Goal: Transaction & Acquisition: Subscribe to service/newsletter

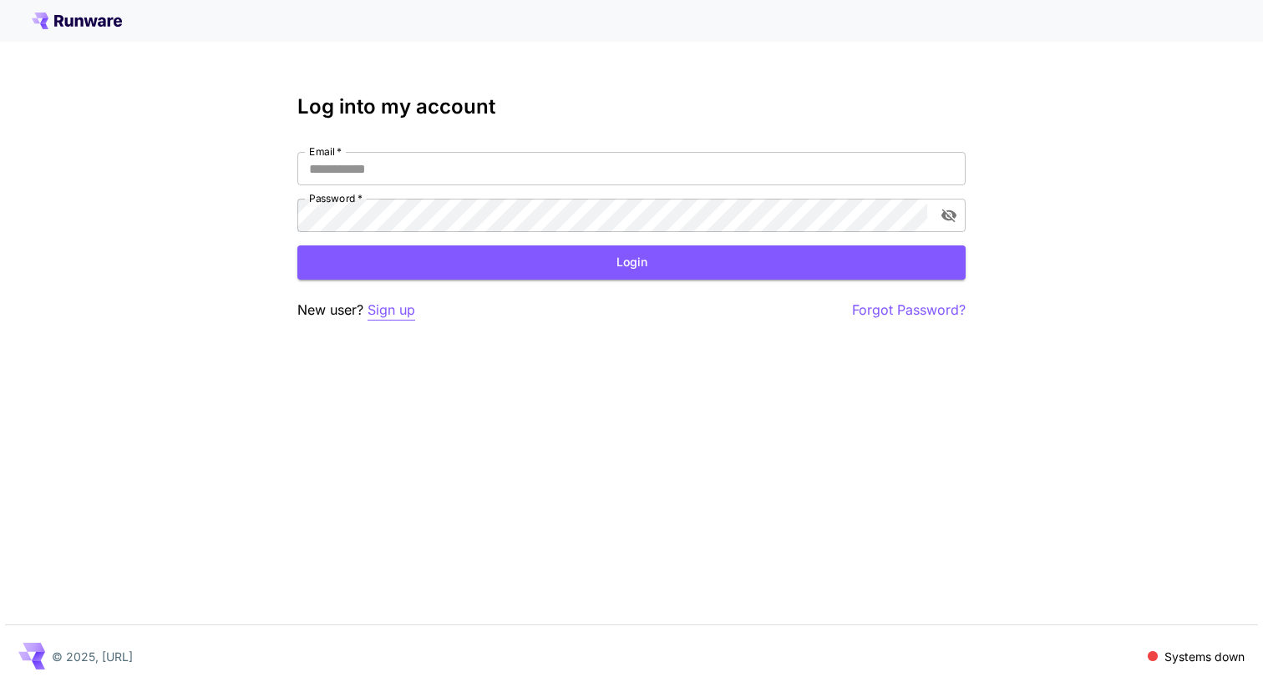
click at [385, 312] on p "Sign up" at bounding box center [392, 310] width 48 height 21
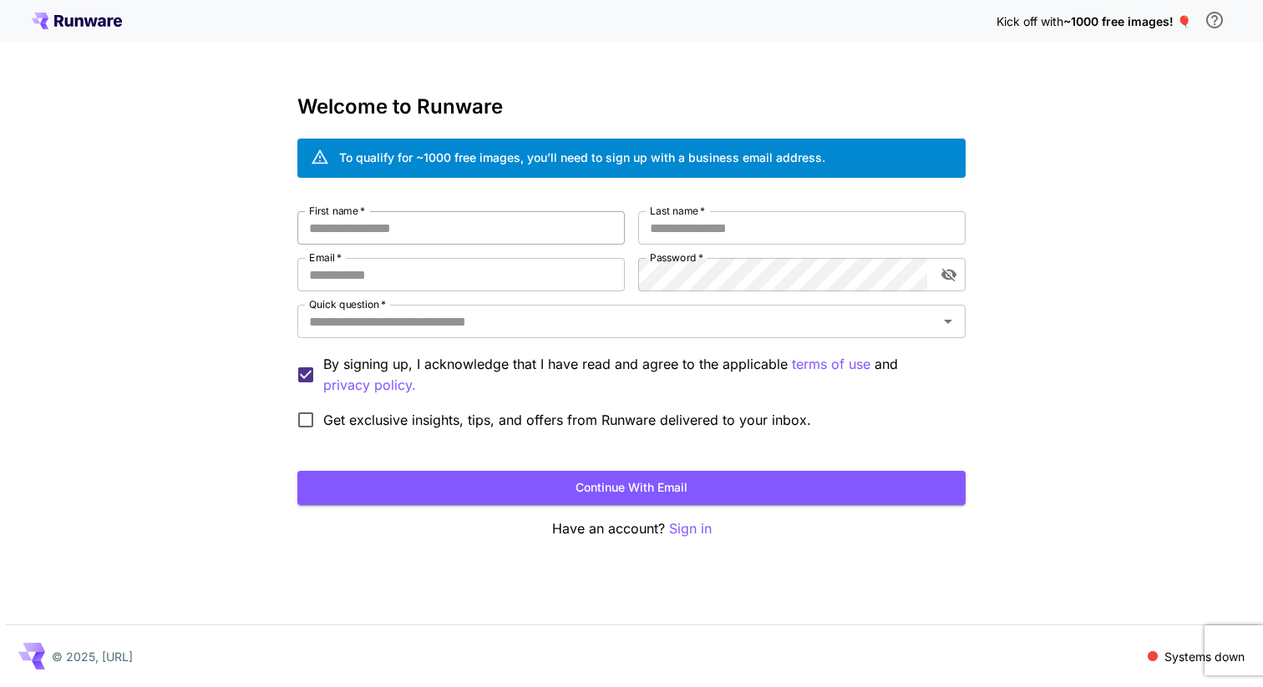
click at [439, 228] on input "First name   *" at bounding box center [460, 227] width 327 height 33
type input "****"
type input "*"
type input "********"
type input "**********"
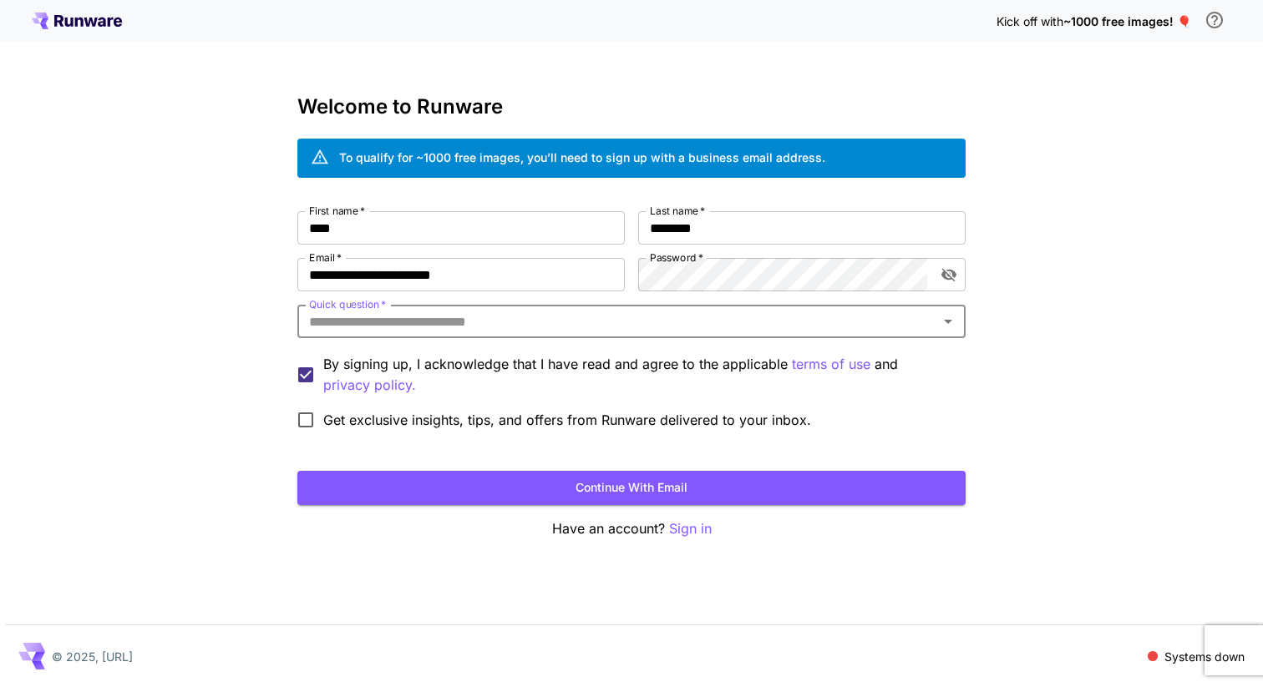
click at [670, 331] on input "Quick question   *" at bounding box center [617, 321] width 631 height 23
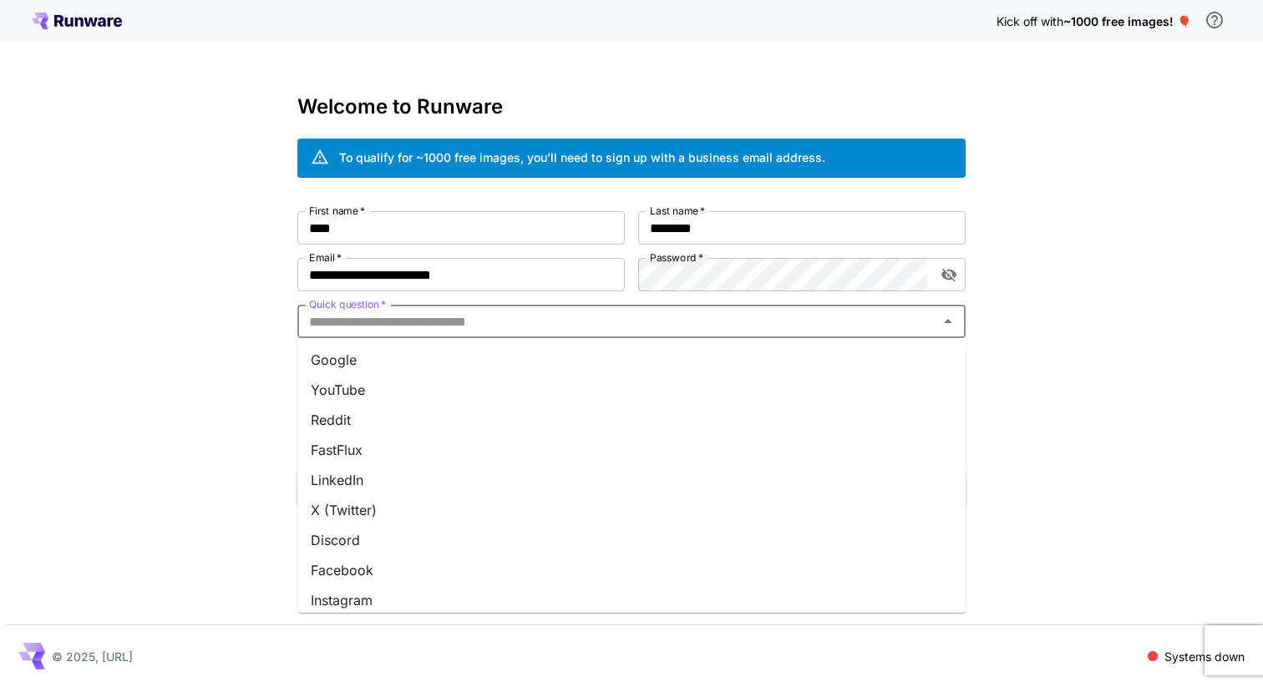
scroll to position [190, 0]
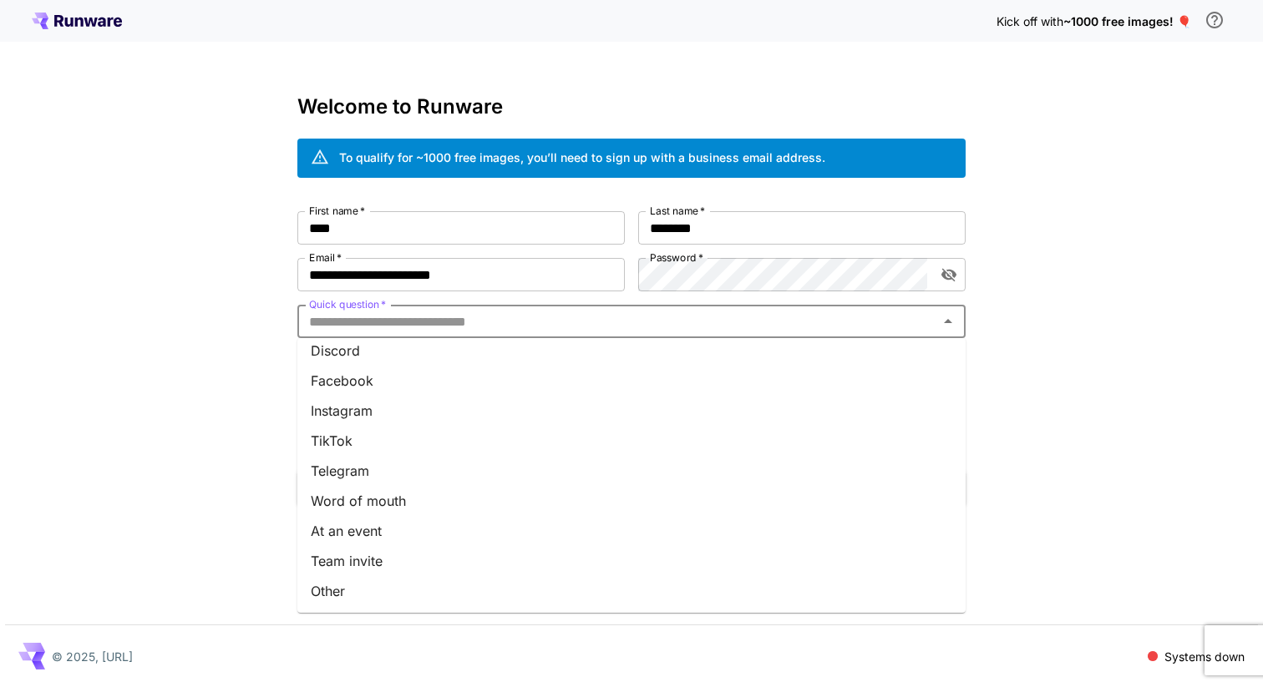
click at [454, 558] on li "Team invite" at bounding box center [631, 561] width 668 height 30
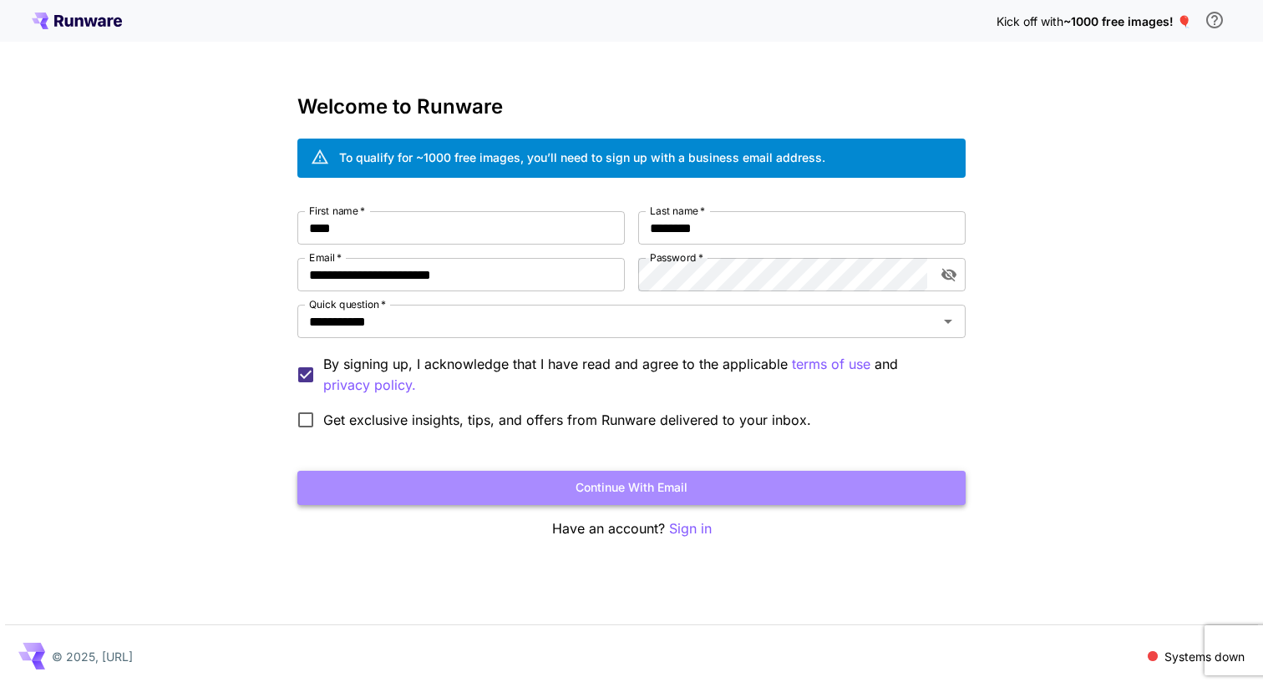
click at [594, 484] on button "Continue with email" at bounding box center [631, 488] width 668 height 34
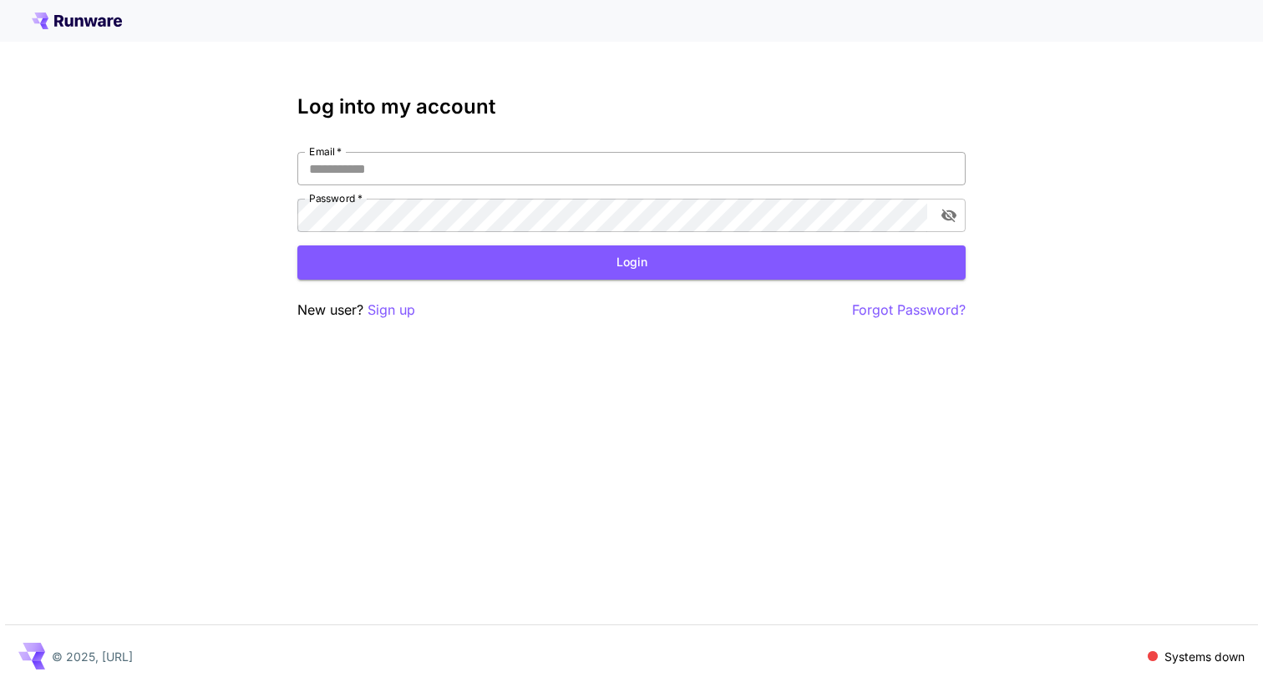
click at [467, 175] on input "Email   *" at bounding box center [631, 168] width 668 height 33
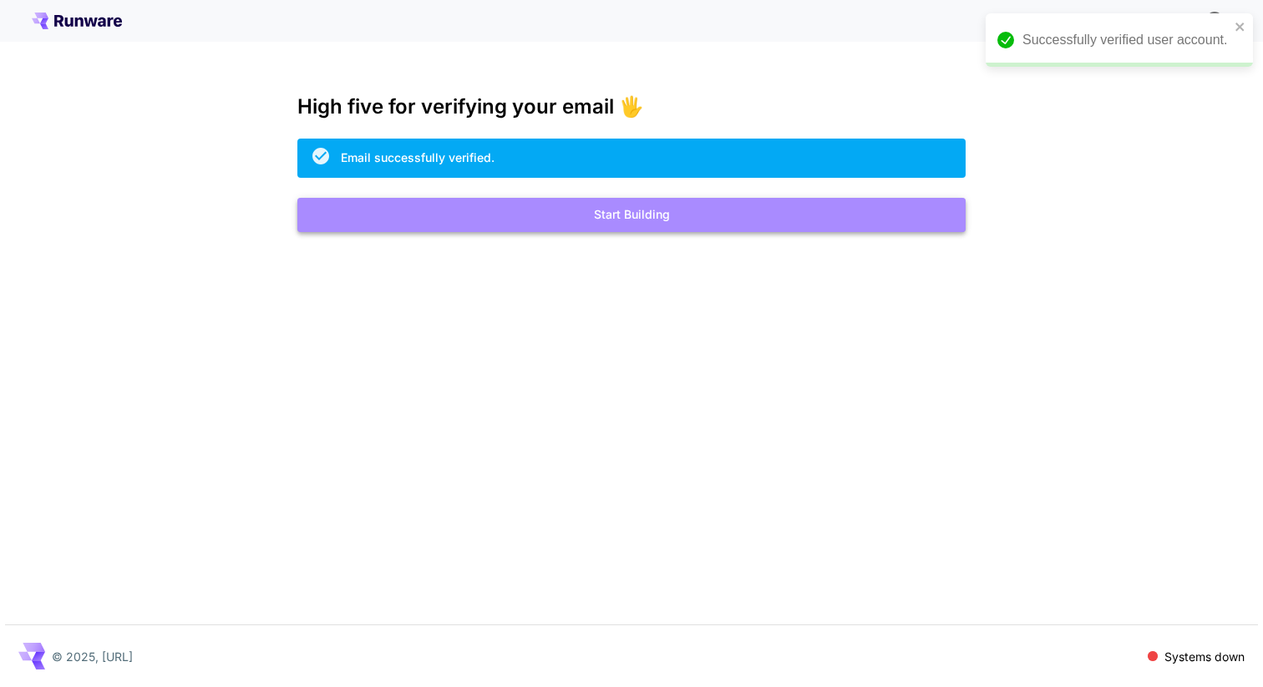
click at [545, 208] on button "Start Building" at bounding box center [631, 215] width 668 height 34
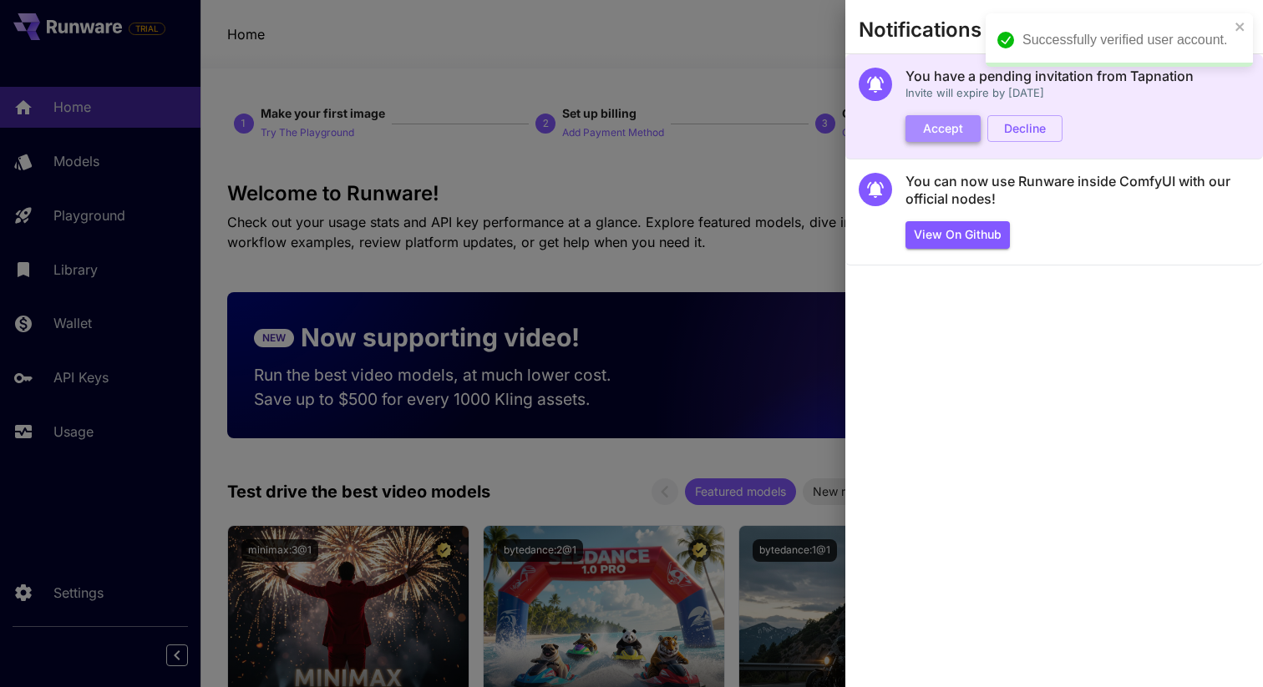
click at [956, 126] on button "Accept" at bounding box center [942, 129] width 75 height 28
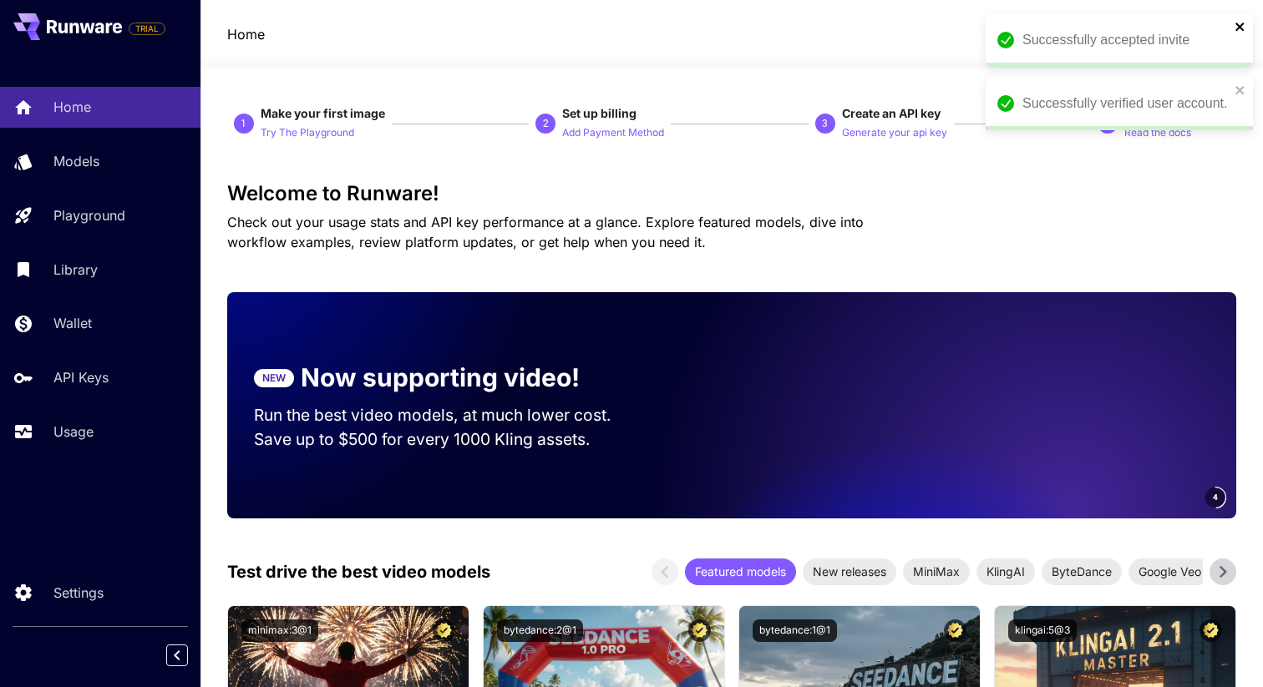
click at [1241, 28] on icon "close" at bounding box center [1239, 27] width 8 height 8
click at [1237, 23] on icon "close" at bounding box center [1239, 27] width 8 height 8
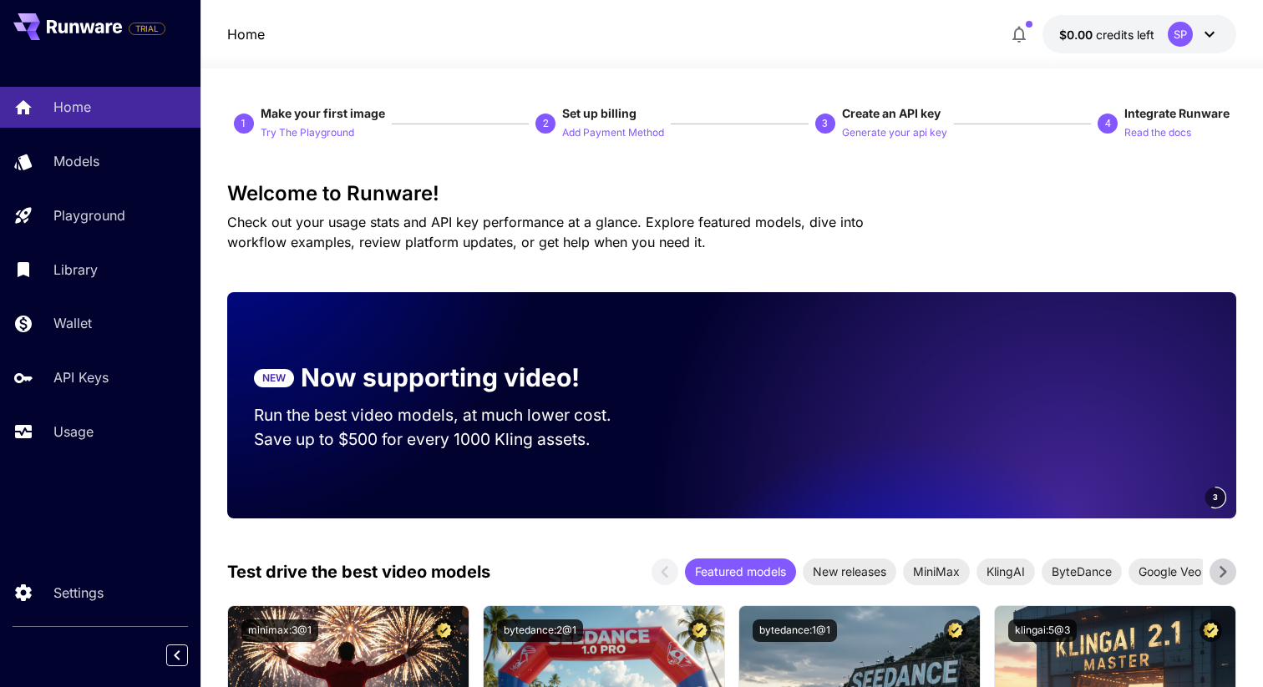
click at [1199, 38] on icon at bounding box center [1209, 34] width 20 height 20
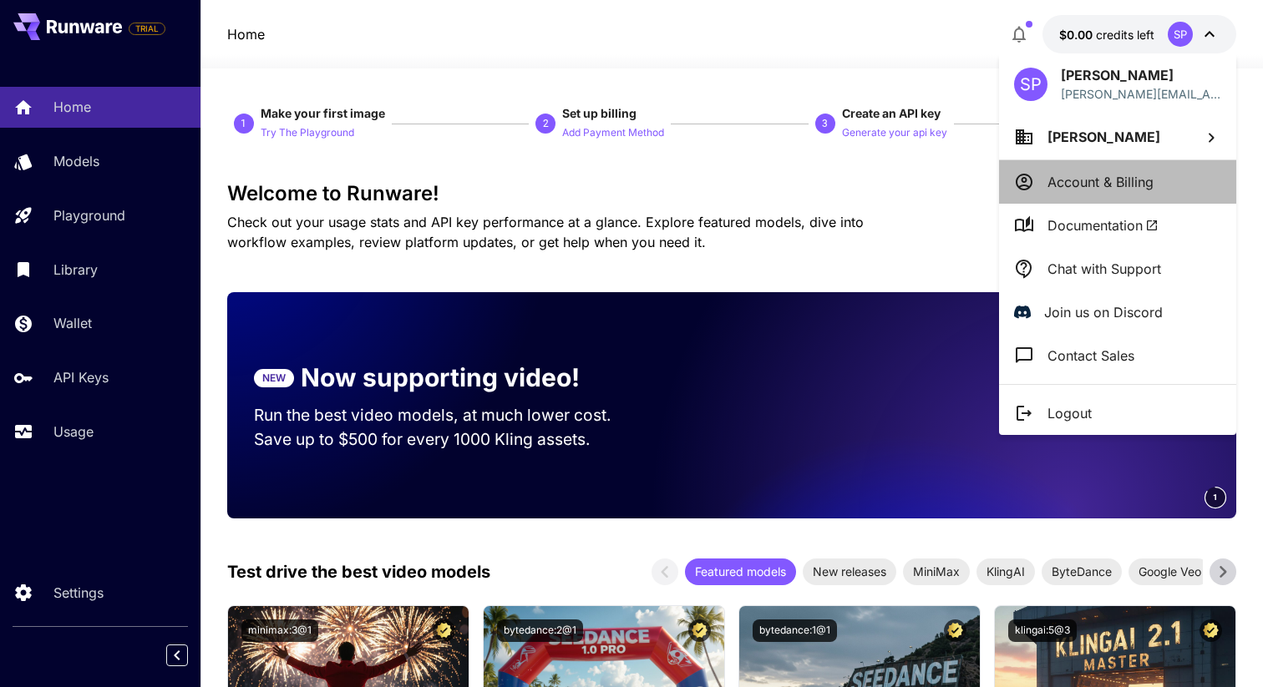
click at [1125, 167] on li "Account & Billing" at bounding box center [1117, 181] width 237 height 43
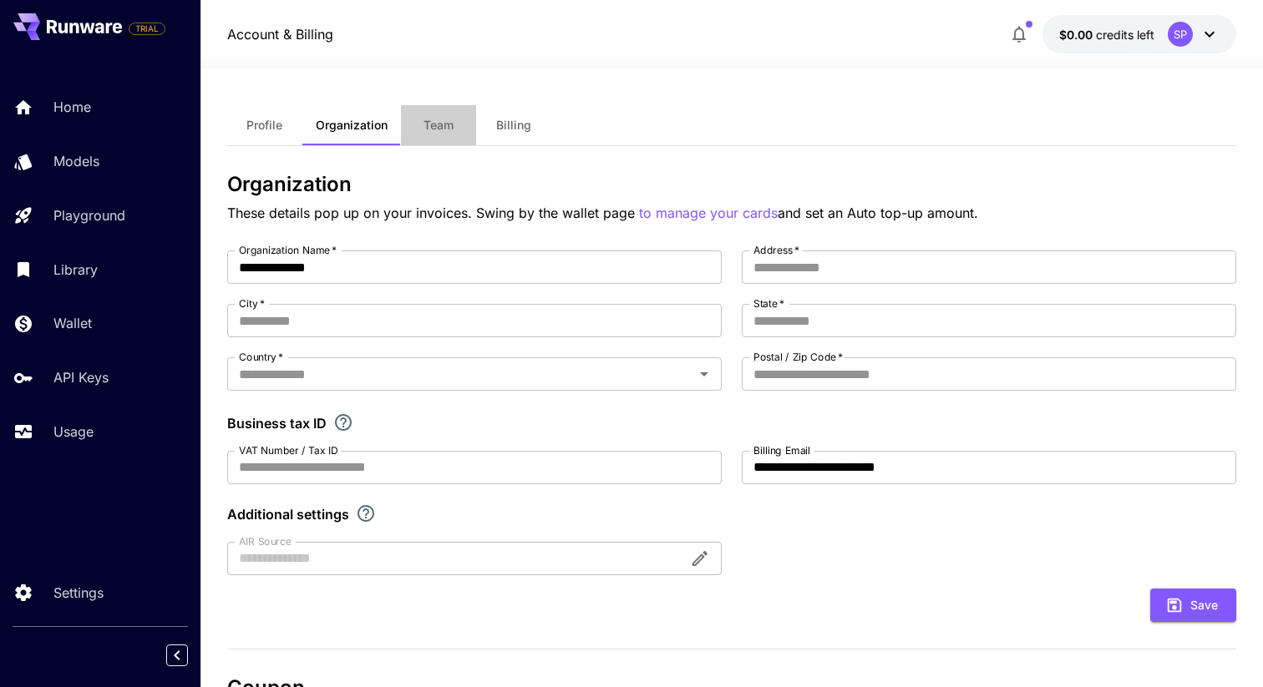
click at [459, 141] on button "Team" at bounding box center [438, 125] width 75 height 40
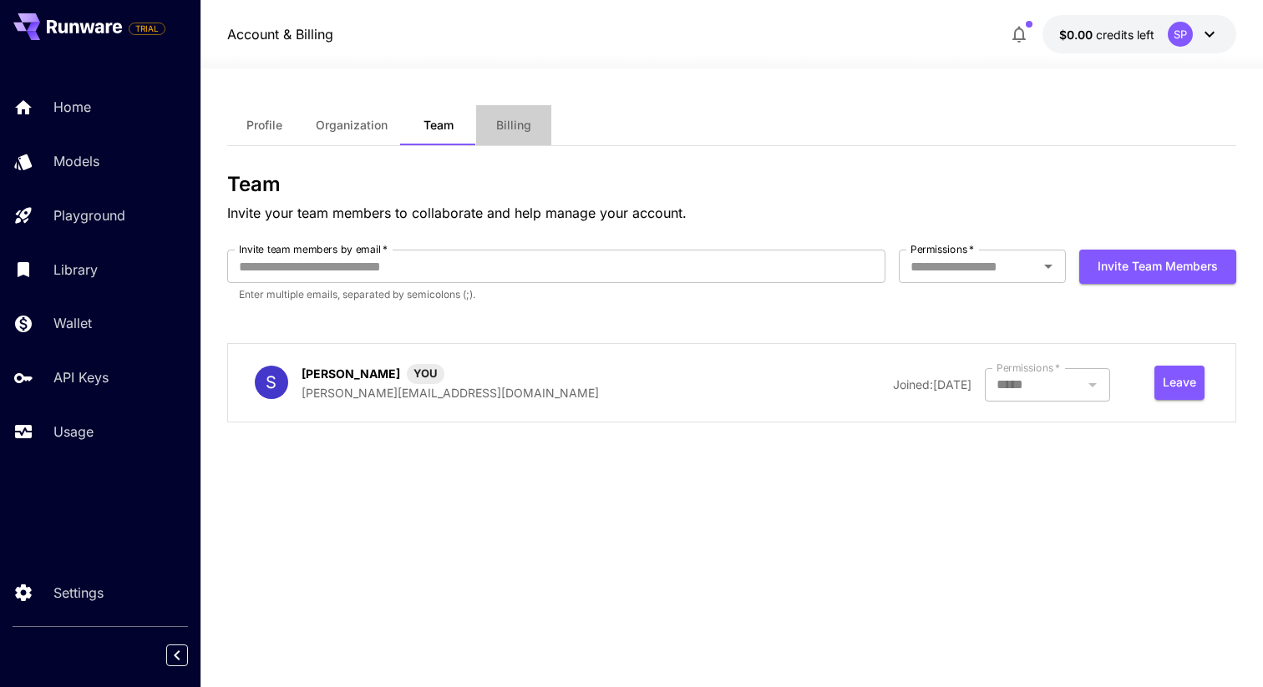
click at [523, 130] on span "Billing" at bounding box center [513, 125] width 35 height 15
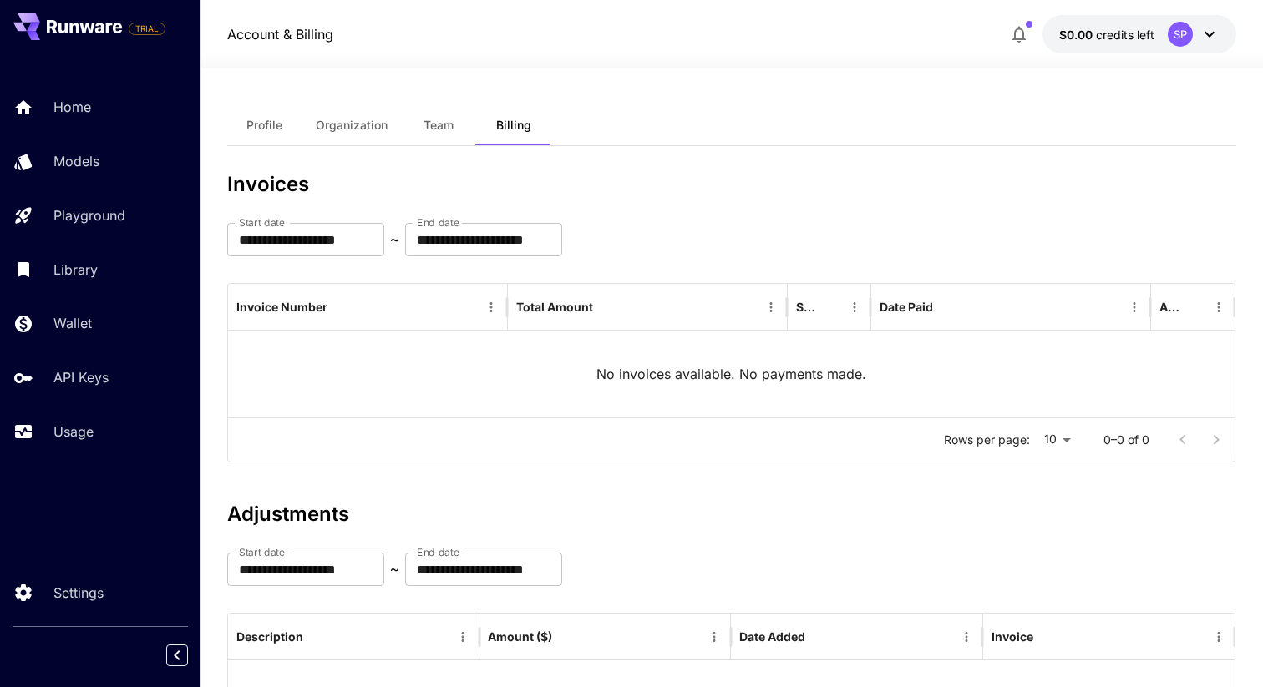
click at [254, 121] on span "Profile" at bounding box center [264, 125] width 36 height 15
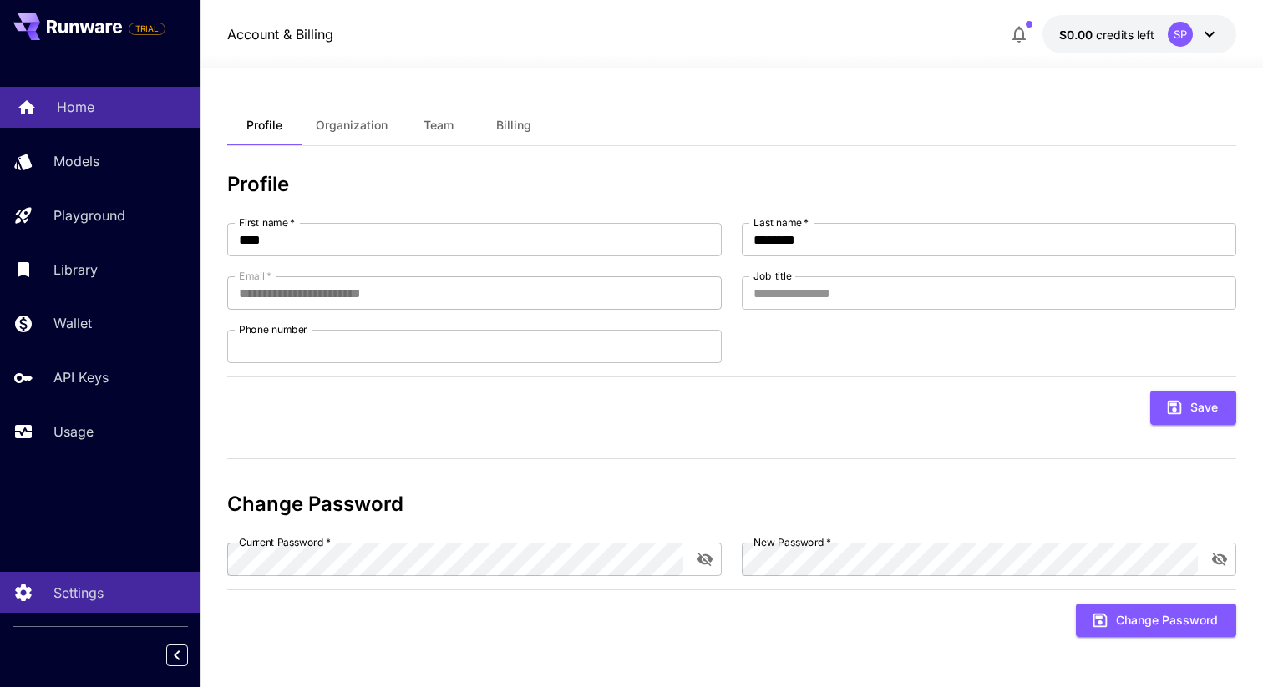
click at [115, 95] on link "Home" at bounding box center [100, 107] width 200 height 41
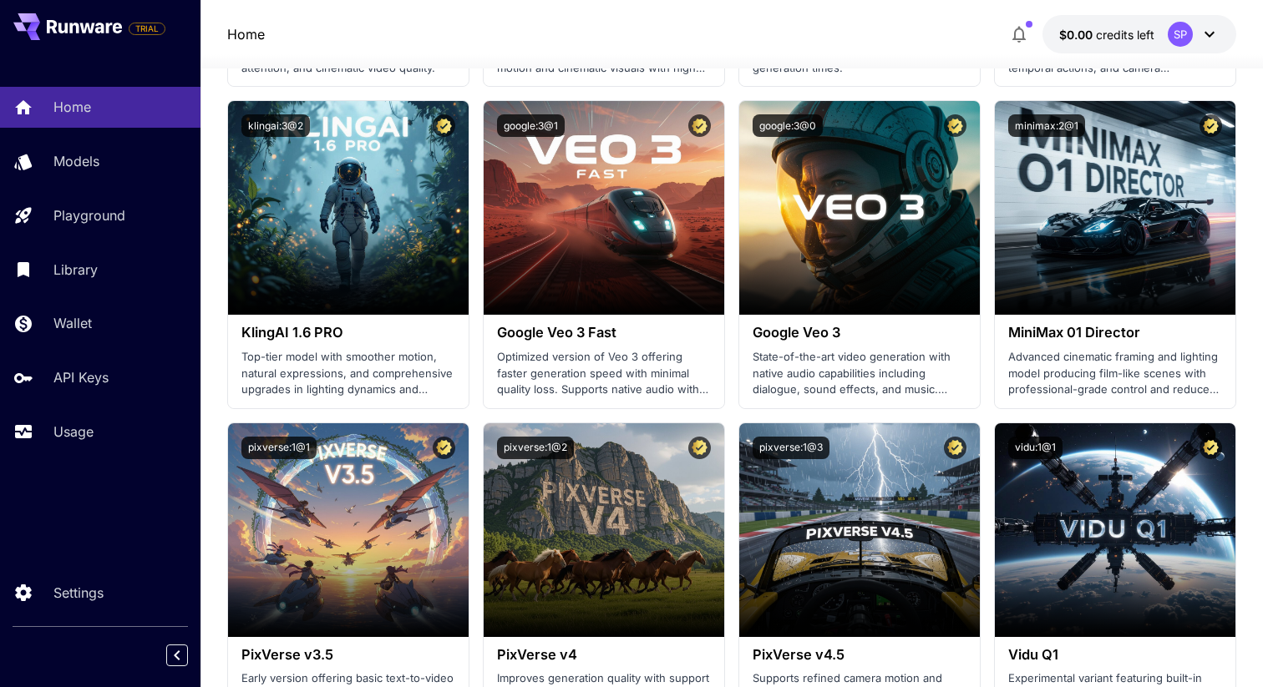
scroll to position [1221, 0]
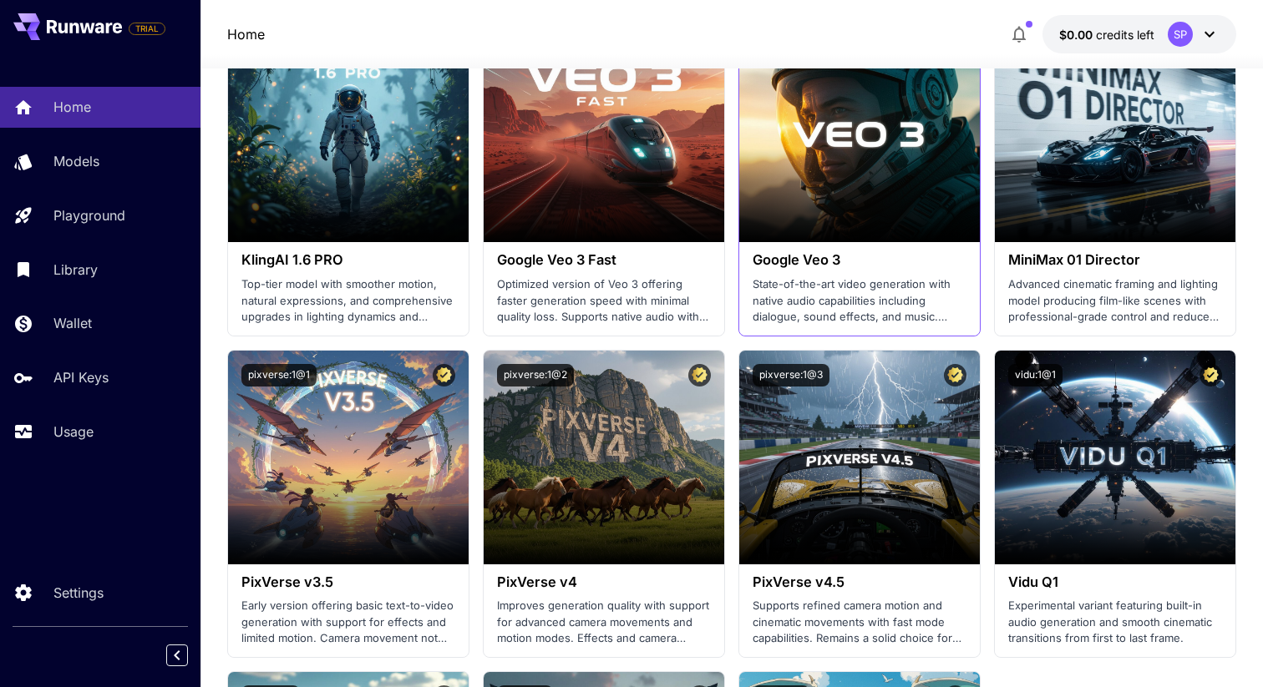
click at [928, 256] on h3 "Google Veo 3" at bounding box center [860, 260] width 214 height 16
click at [791, 274] on div "Google Veo 3 State-of-the-art video generation with native audio capabilities i…" at bounding box center [859, 288] width 241 height 93
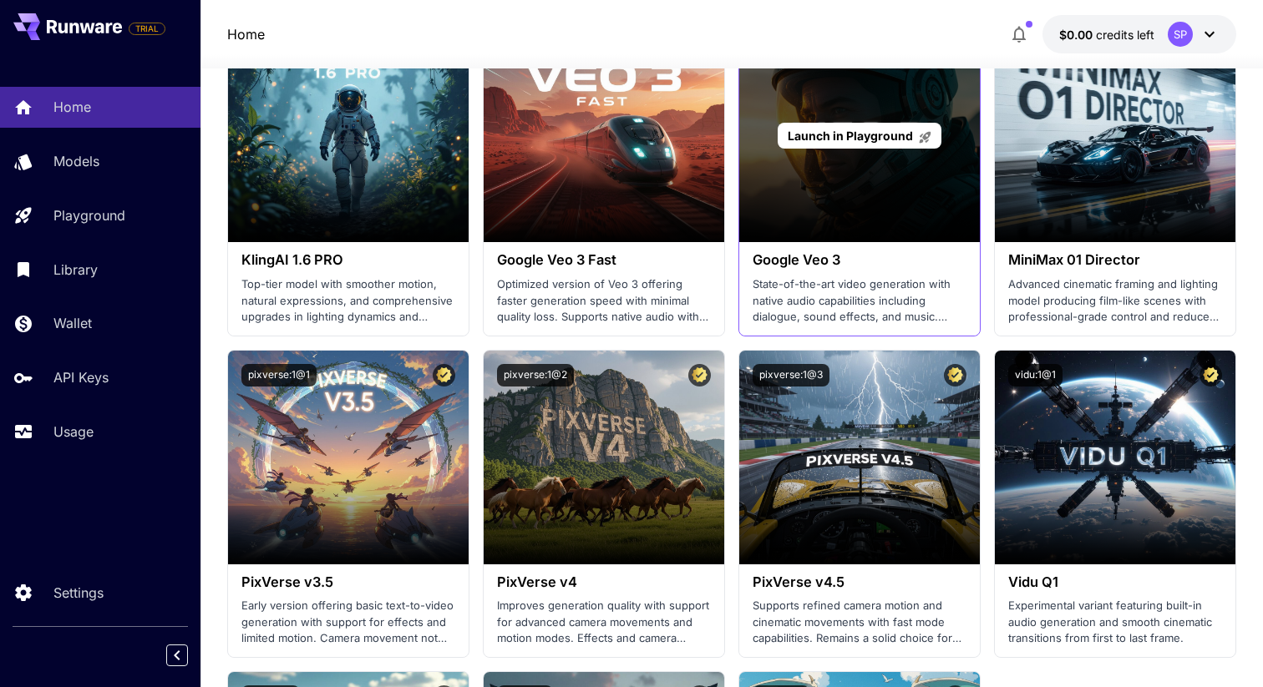
click at [814, 210] on div "Launch in Playground" at bounding box center [859, 135] width 241 height 214
click at [847, 139] on span "Launch in Playground" at bounding box center [850, 136] width 125 height 14
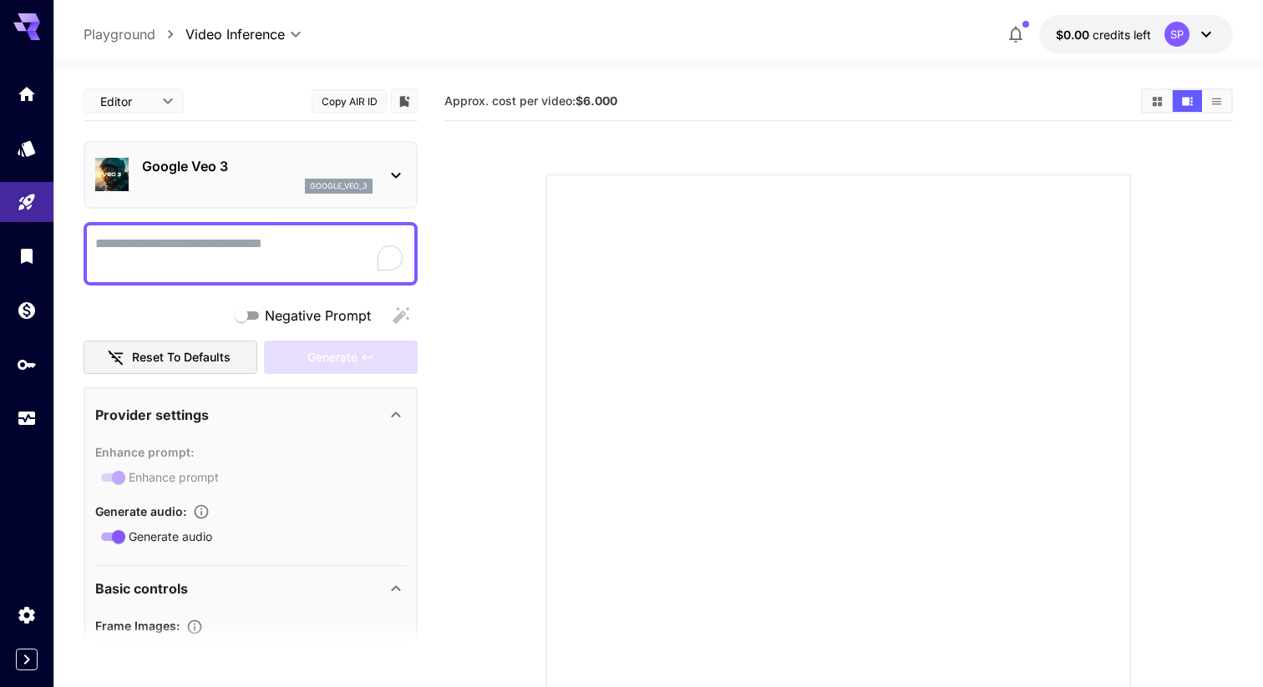
click at [38, 34] on icon at bounding box center [26, 26] width 27 height 27
click at [22, 28] on icon at bounding box center [26, 22] width 27 height 18
click at [37, 102] on link at bounding box center [26, 94] width 53 height 41
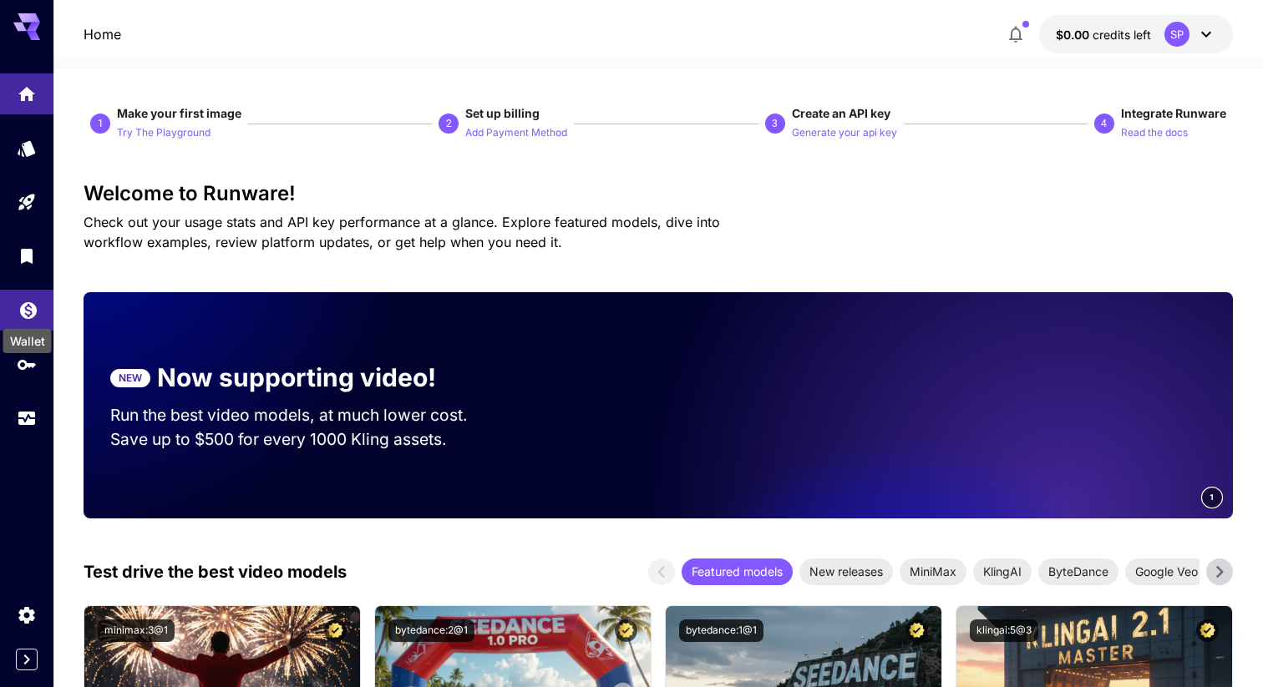
click at [31, 311] on icon "Wallet" at bounding box center [28, 306] width 20 height 20
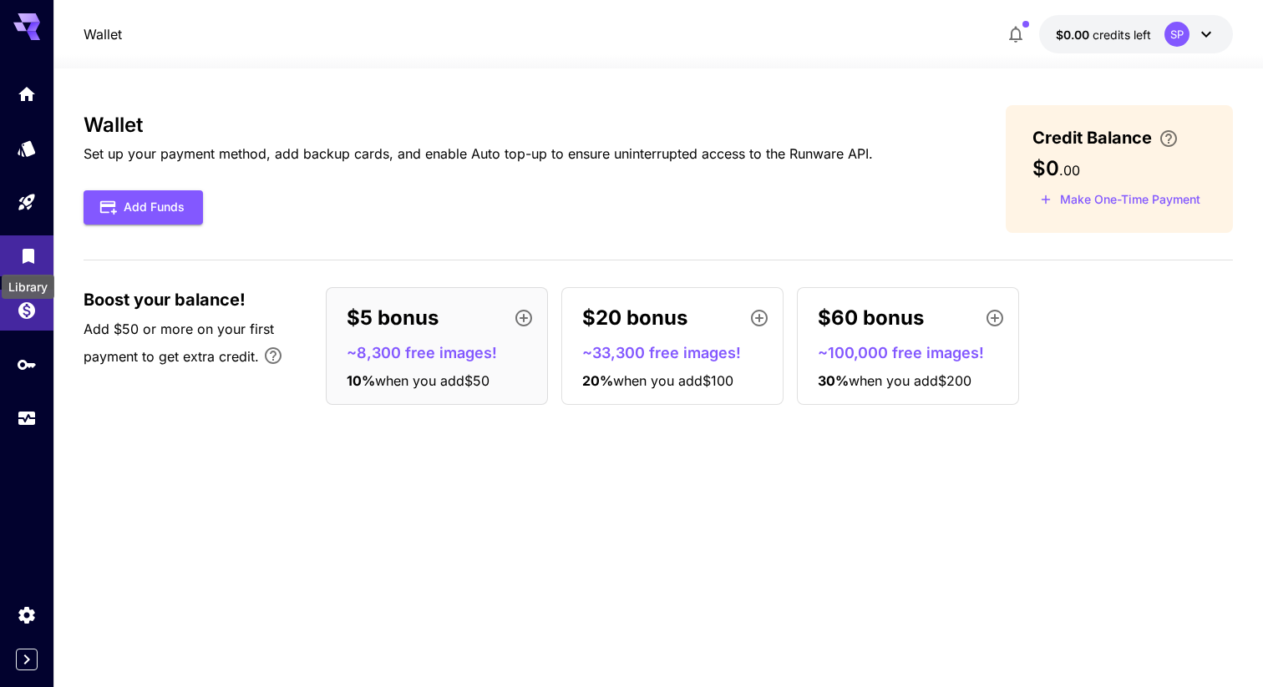
click at [28, 256] on icon "Library" at bounding box center [29, 251] width 12 height 15
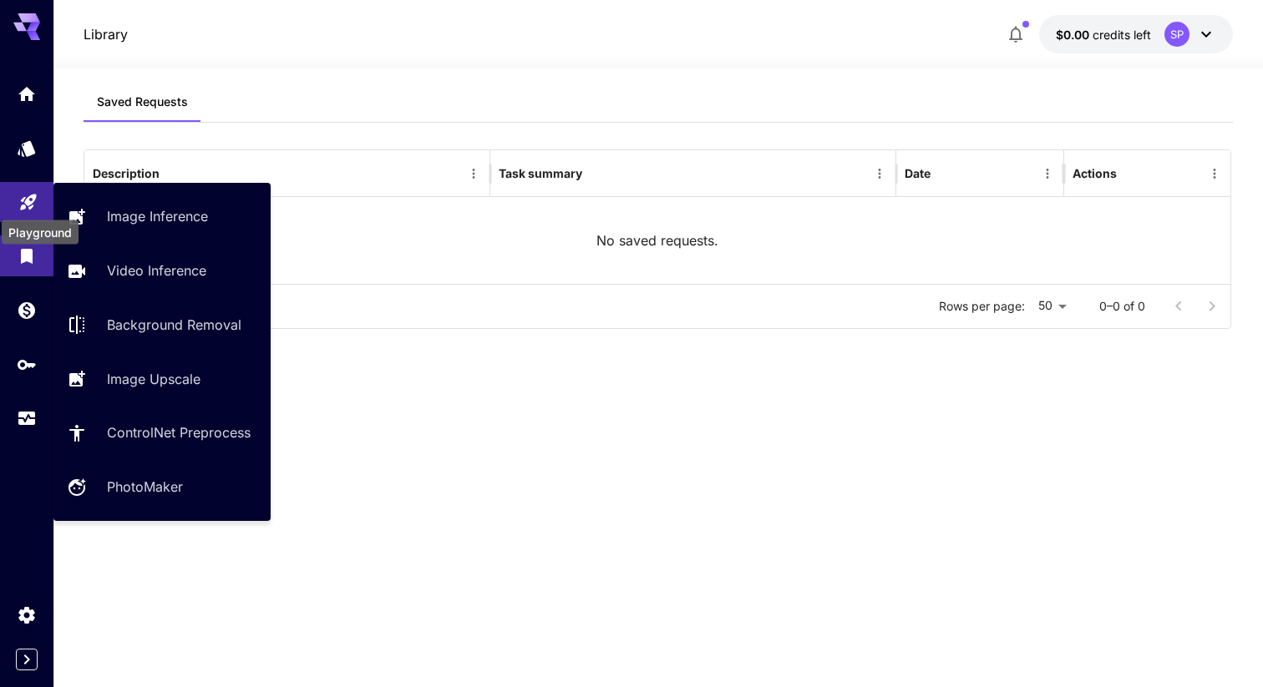
click at [23, 190] on icon "Playground" at bounding box center [28, 197] width 20 height 20
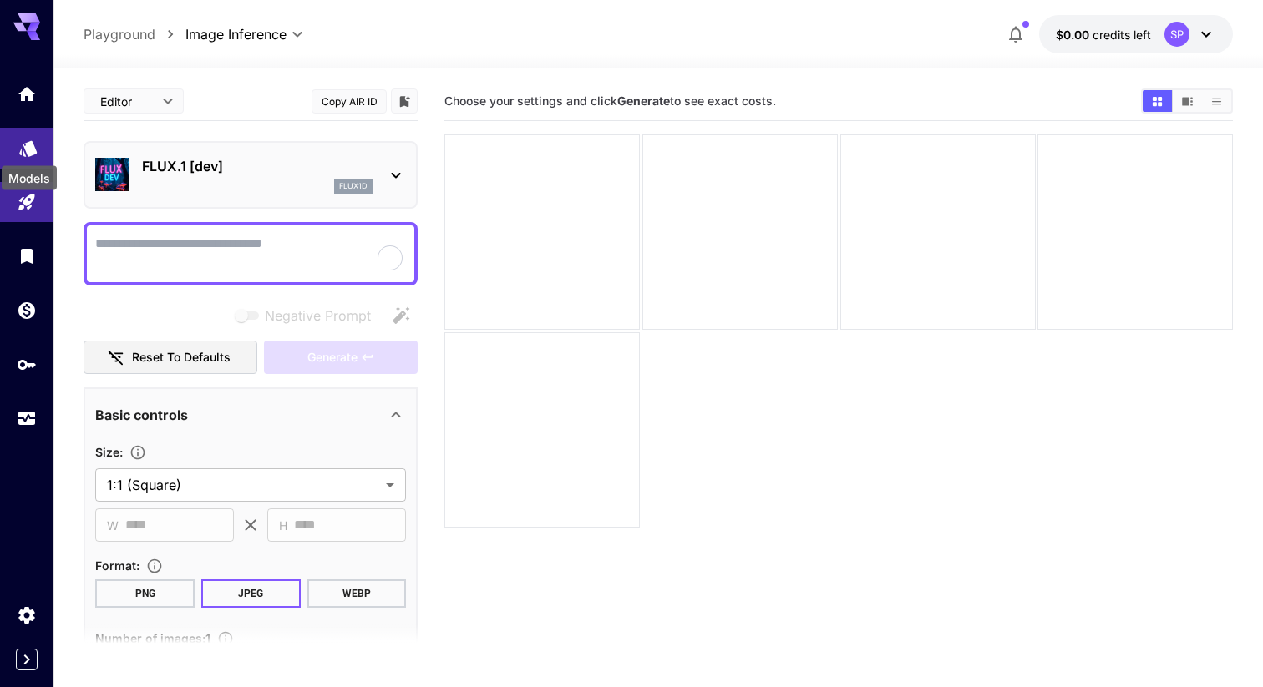
click at [26, 152] on icon "Models" at bounding box center [28, 143] width 20 height 20
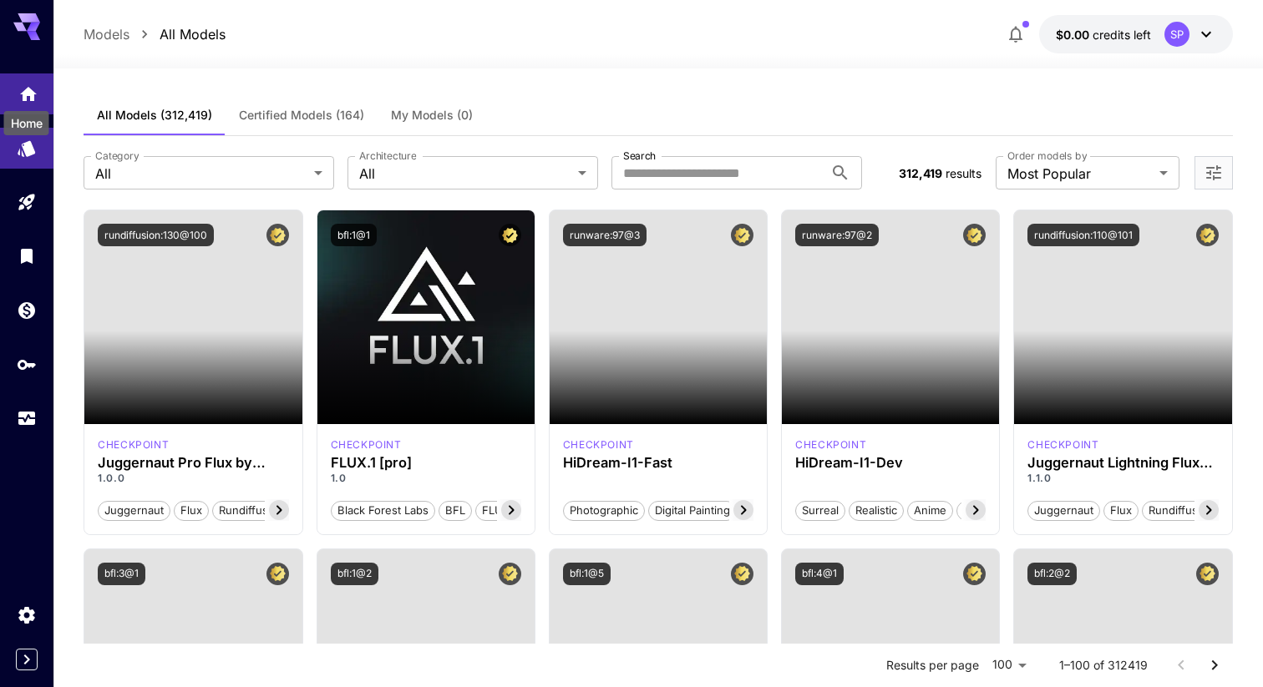
click at [32, 91] on icon "Home" at bounding box center [28, 89] width 17 height 14
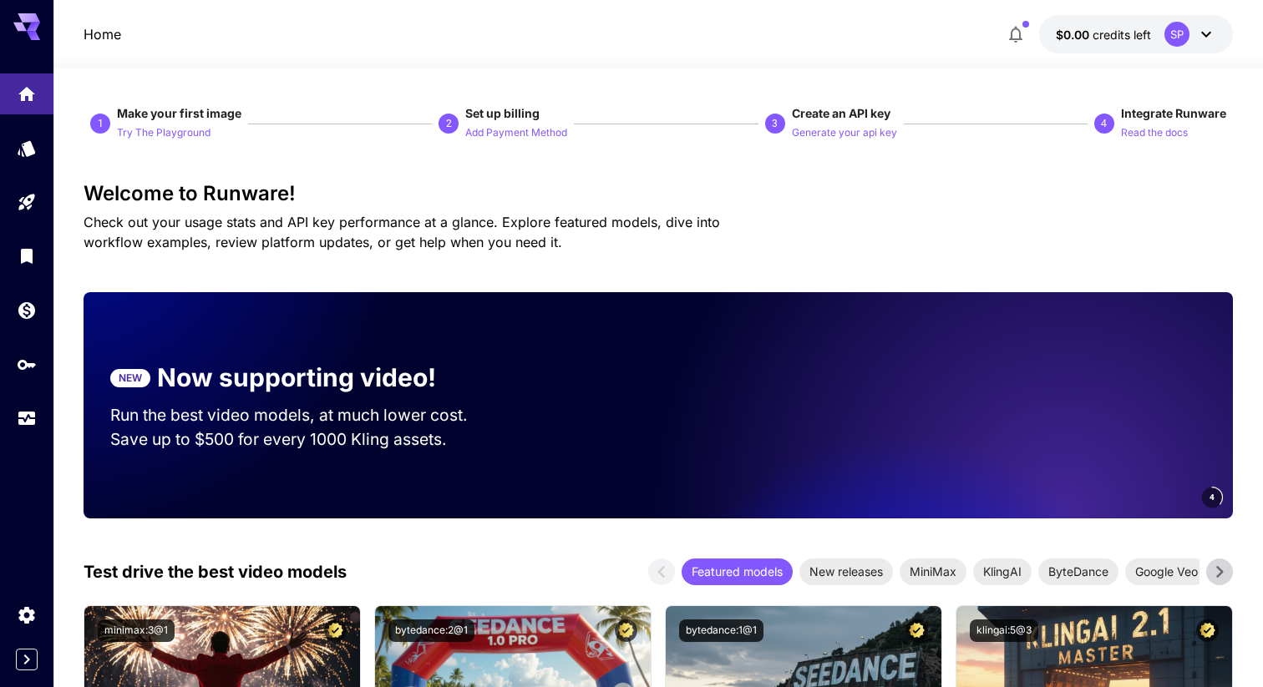
click at [1219, 32] on button "$0.00 credits left SP" at bounding box center [1136, 34] width 194 height 38
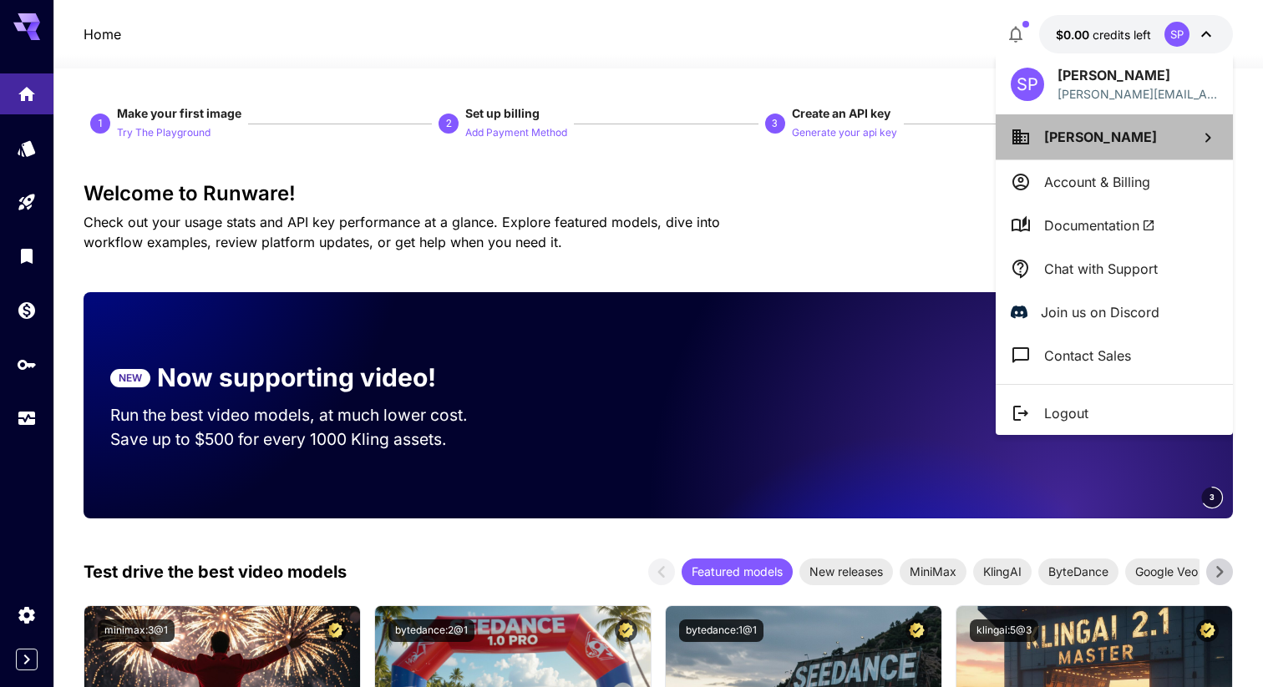
click at [1108, 134] on span "[PERSON_NAME]" at bounding box center [1100, 137] width 113 height 17
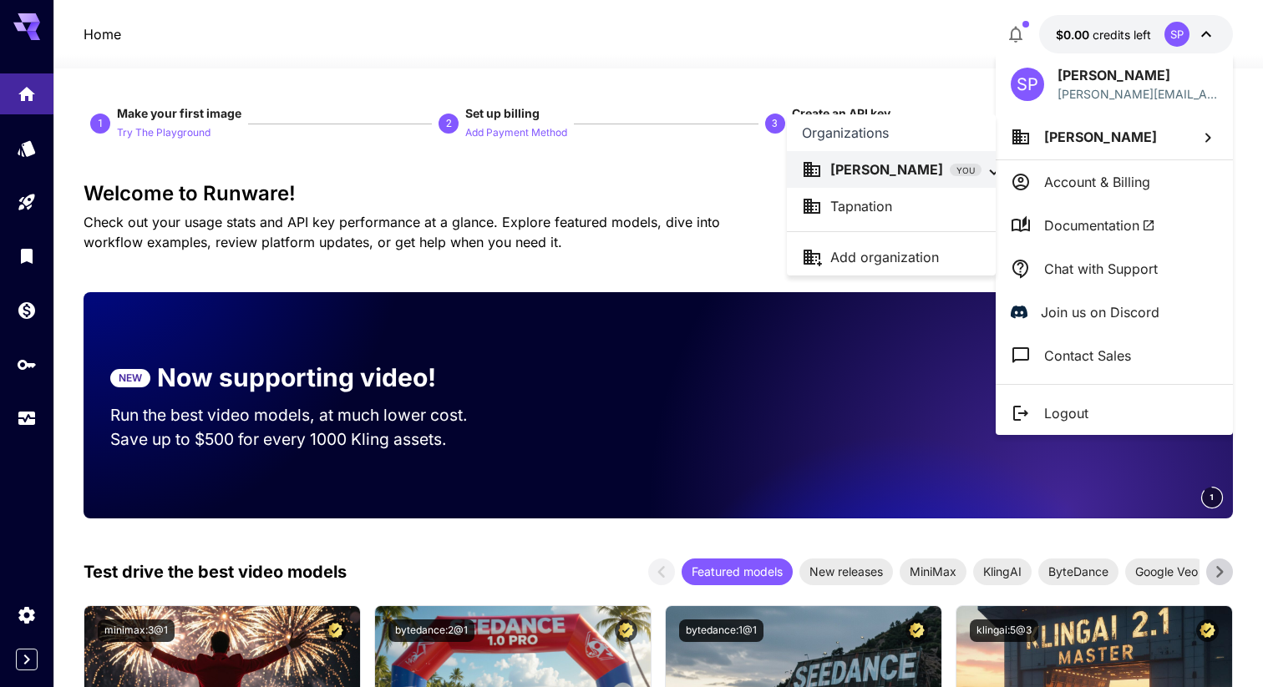
click at [915, 210] on div "Tapnation" at bounding box center [891, 206] width 179 height 20
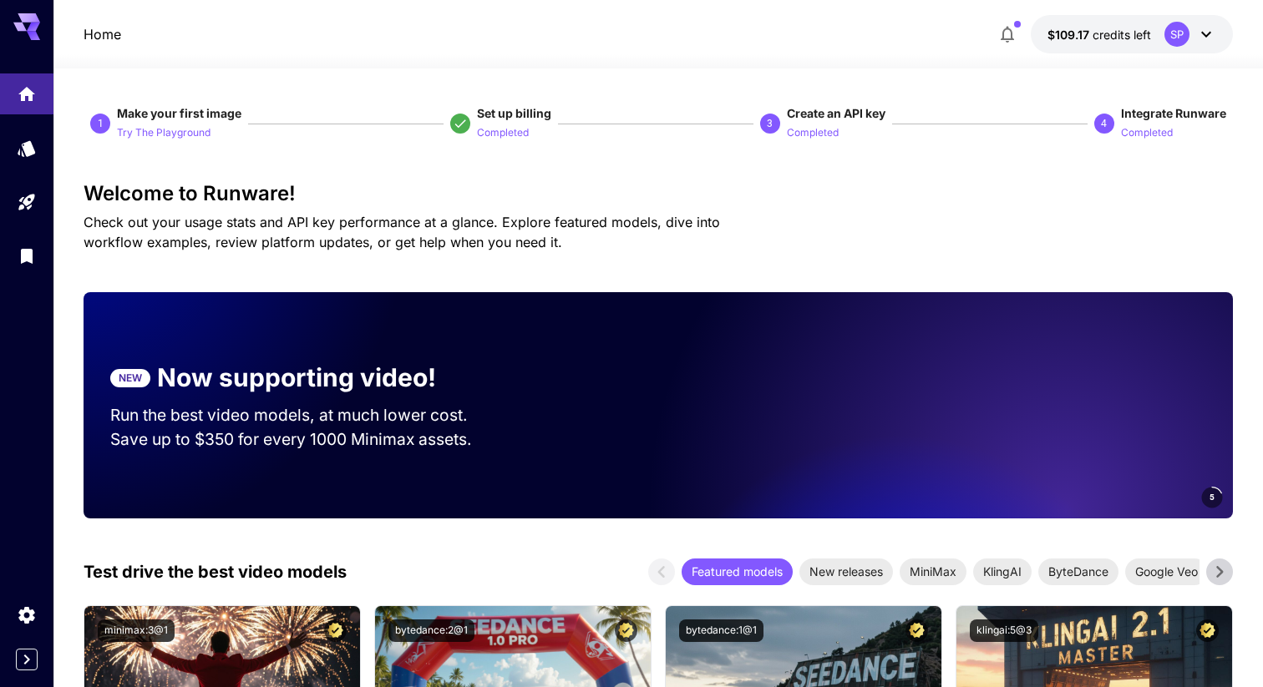
click at [48, 41] on div at bounding box center [26, 162] width 53 height 245
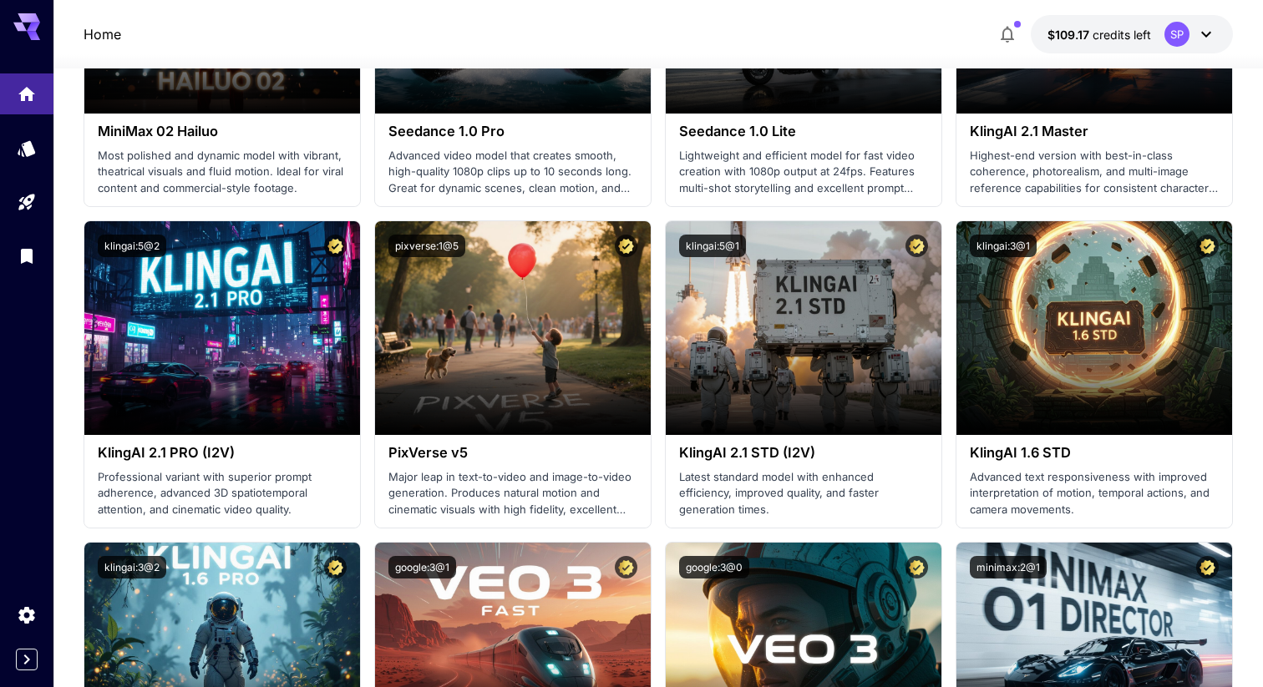
scroll to position [767, 0]
